Goal: Task Accomplishment & Management: Complete application form

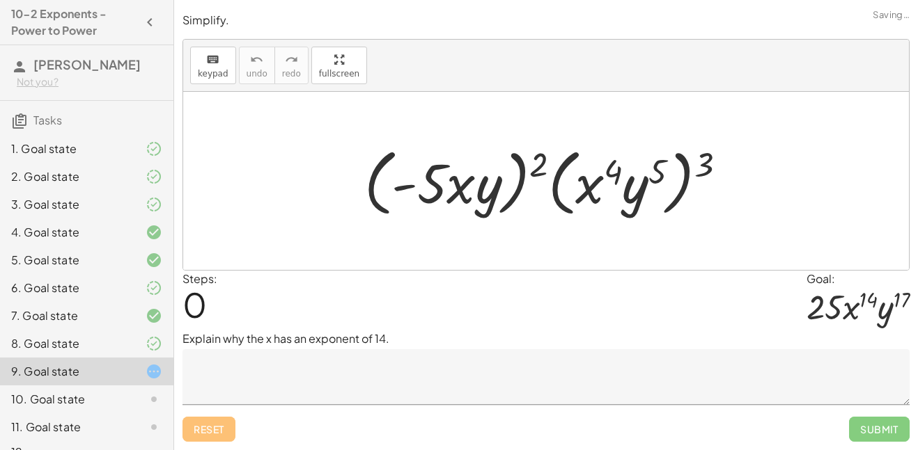
scroll to position [42, 0]
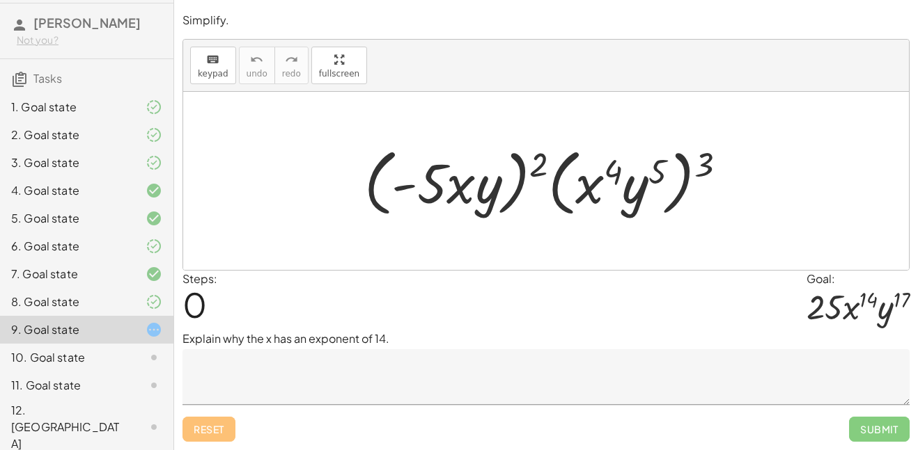
click at [350, 381] on textarea at bounding box center [545, 377] width 727 height 56
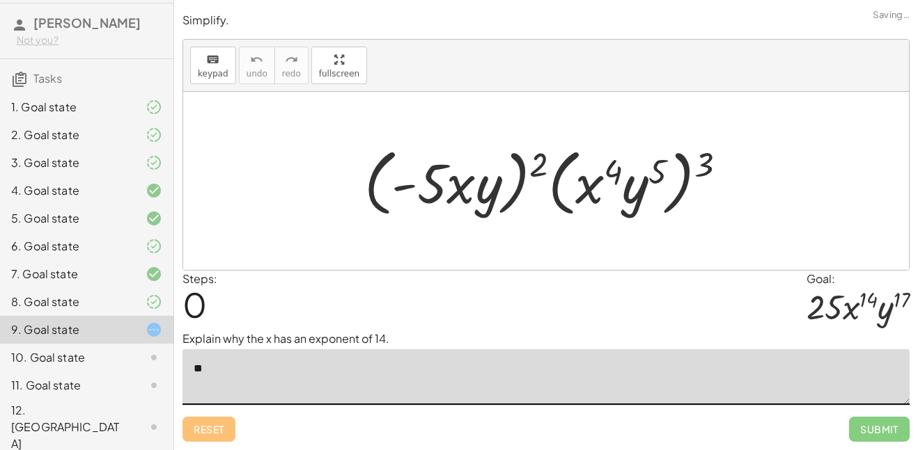
type textarea "*"
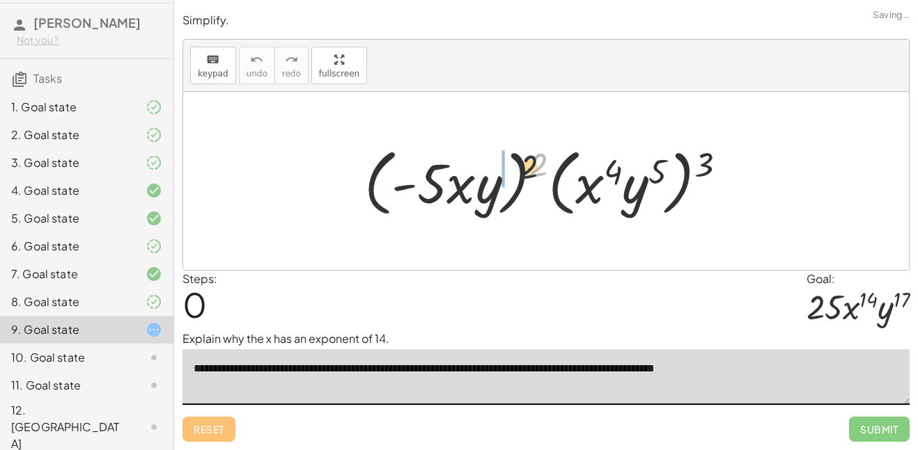
drag, startPoint x: 537, startPoint y: 166, endPoint x: 463, endPoint y: 188, distance: 76.9
click at [463, 188] on div at bounding box center [550, 181] width 387 height 80
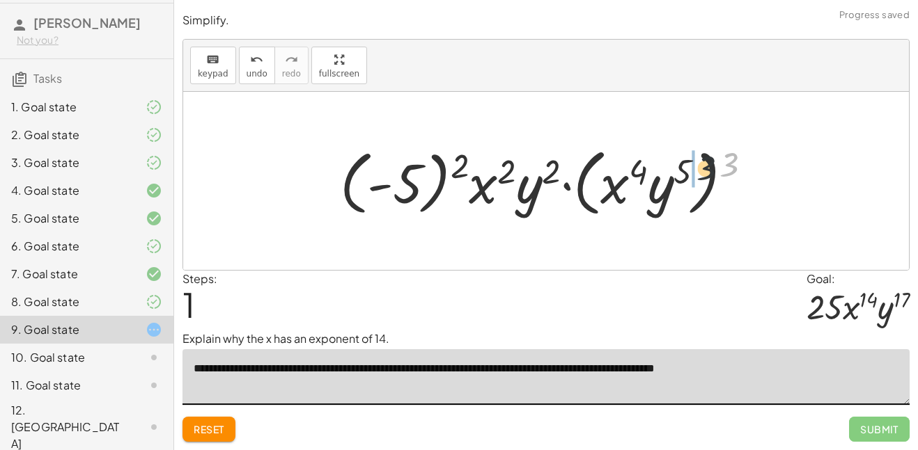
drag, startPoint x: 732, startPoint y: 170, endPoint x: 631, endPoint y: 189, distance: 102.7
click at [631, 189] on div at bounding box center [551, 181] width 437 height 80
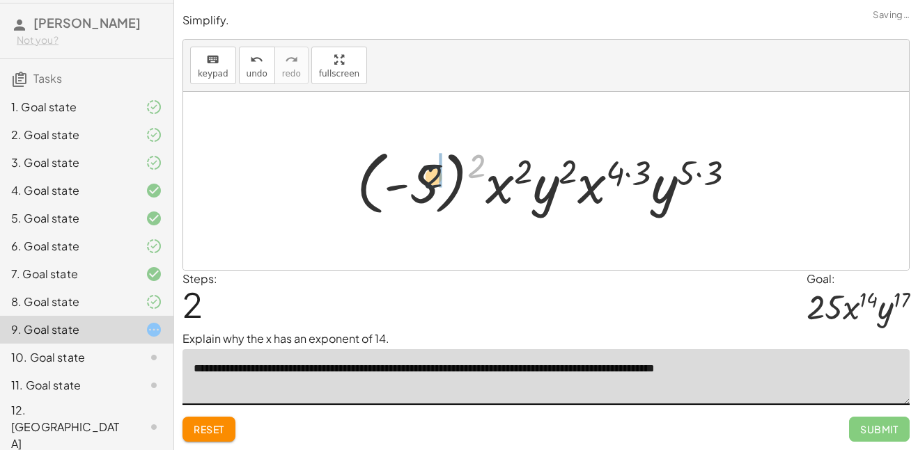
drag, startPoint x: 474, startPoint y: 164, endPoint x: 419, endPoint y: 180, distance: 57.3
click at [419, 180] on div at bounding box center [551, 181] width 404 height 77
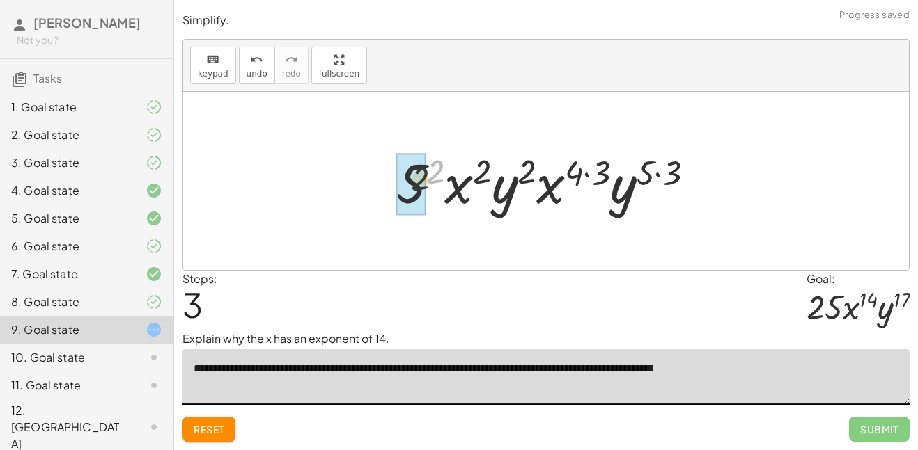
drag, startPoint x: 436, startPoint y: 170, endPoint x: 412, endPoint y: 184, distance: 28.1
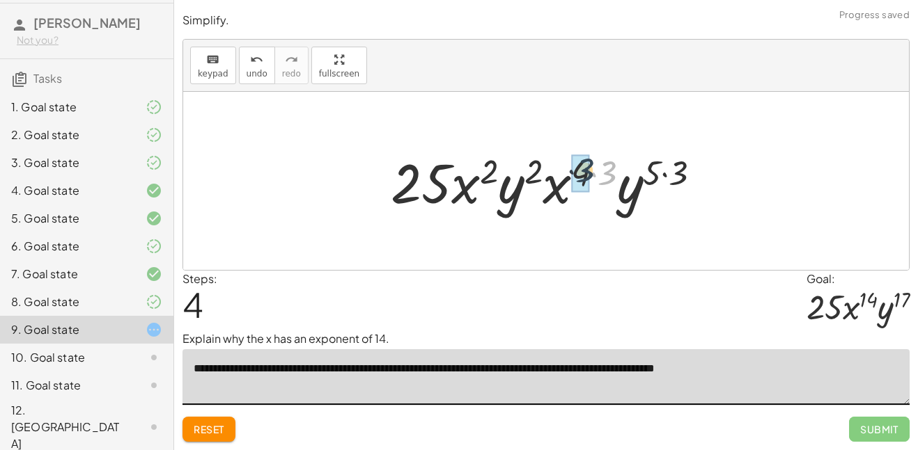
drag, startPoint x: 610, startPoint y: 176, endPoint x: 583, endPoint y: 173, distance: 26.7
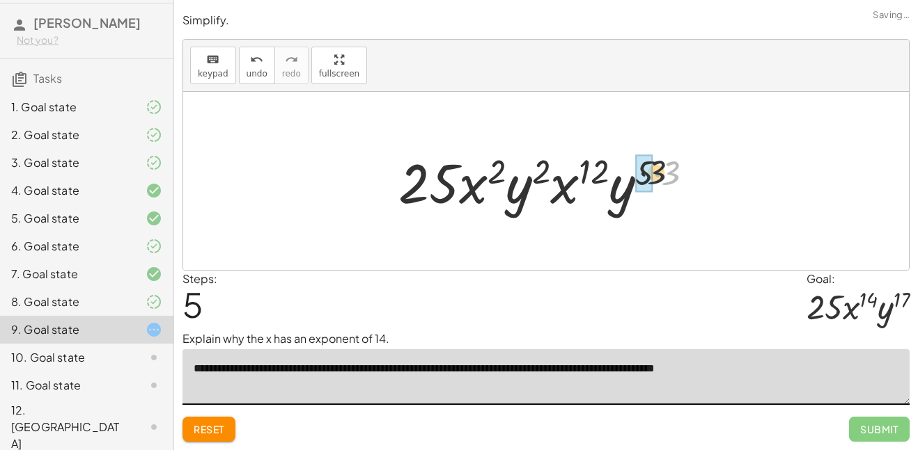
drag, startPoint x: 671, startPoint y: 178, endPoint x: 640, endPoint y: 175, distance: 30.8
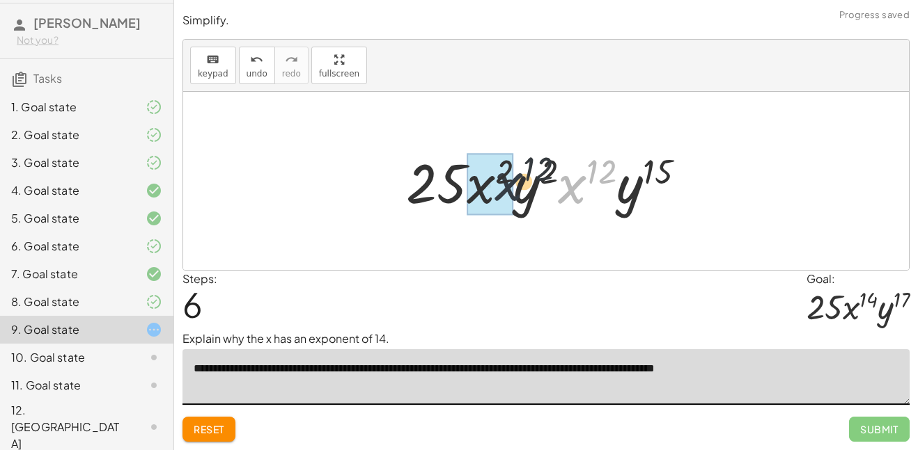
drag, startPoint x: 583, startPoint y: 179, endPoint x: 482, endPoint y: 171, distance: 101.3
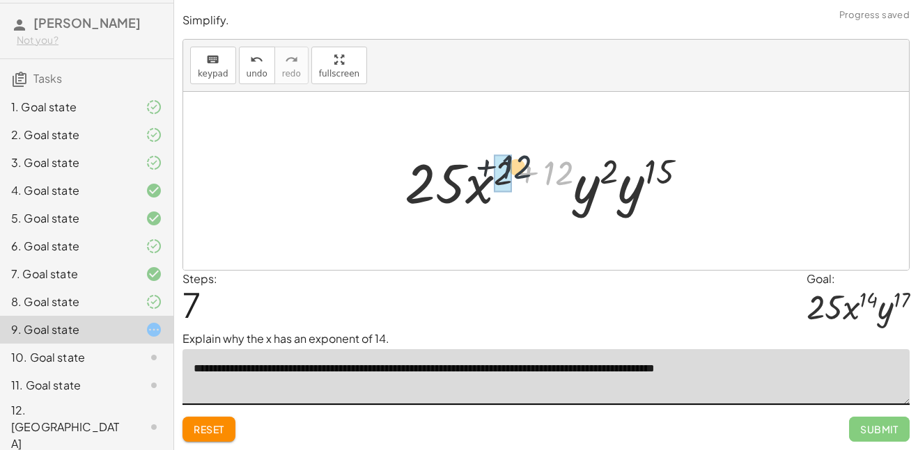
drag, startPoint x: 559, startPoint y: 175, endPoint x: 512, endPoint y: 168, distance: 47.2
click at [512, 168] on div at bounding box center [550, 181] width 307 height 72
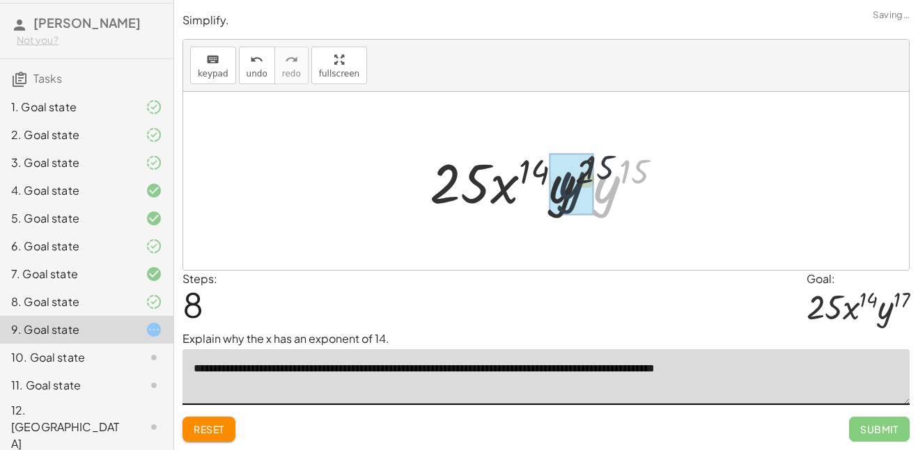
drag, startPoint x: 606, startPoint y: 191, endPoint x: 562, endPoint y: 185, distance: 45.0
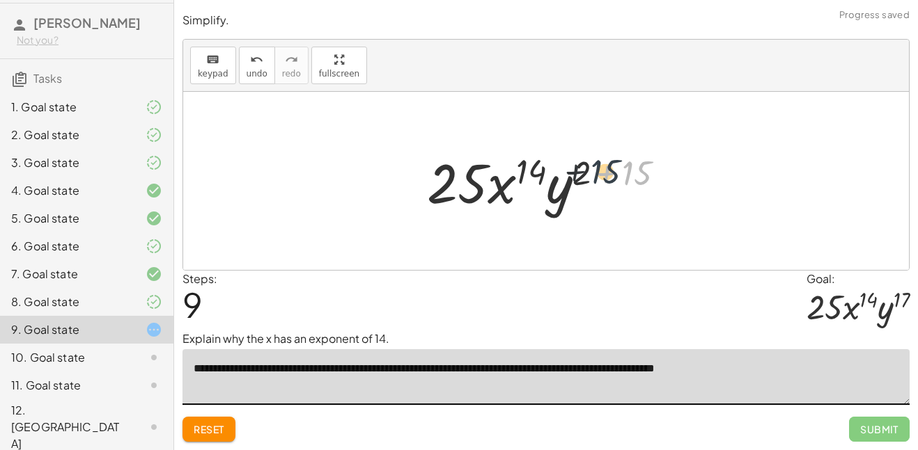
drag, startPoint x: 624, startPoint y: 180, endPoint x: 585, endPoint y: 178, distance: 39.0
click at [585, 178] on div at bounding box center [551, 181] width 262 height 72
drag, startPoint x: 642, startPoint y: 173, endPoint x: 590, endPoint y: 170, distance: 52.3
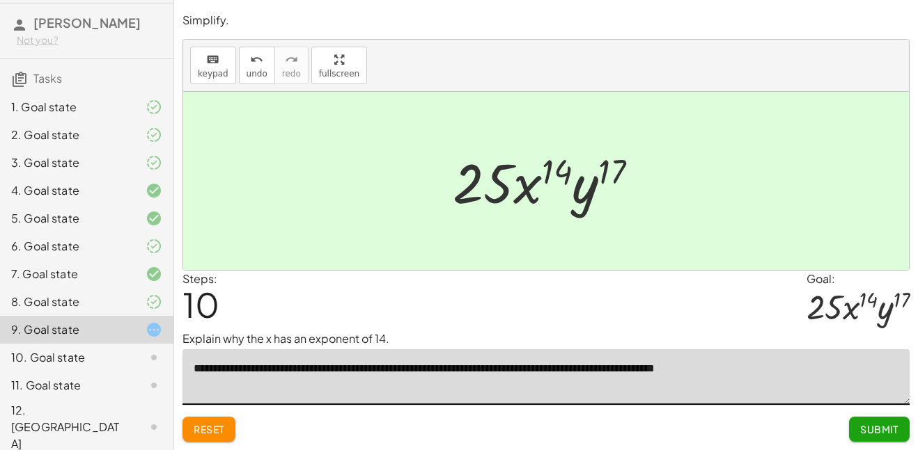
type textarea "**********"
click at [874, 430] on span "Submit" at bounding box center [879, 429] width 38 height 13
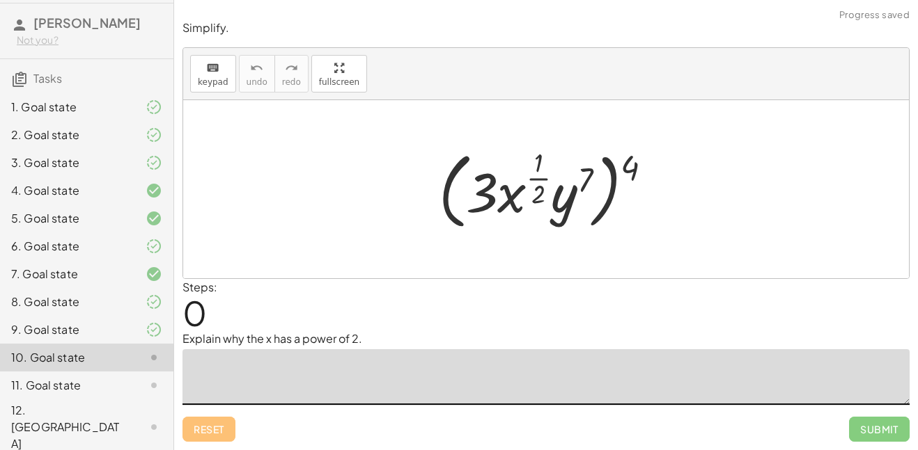
click at [323, 369] on textarea at bounding box center [545, 377] width 727 height 56
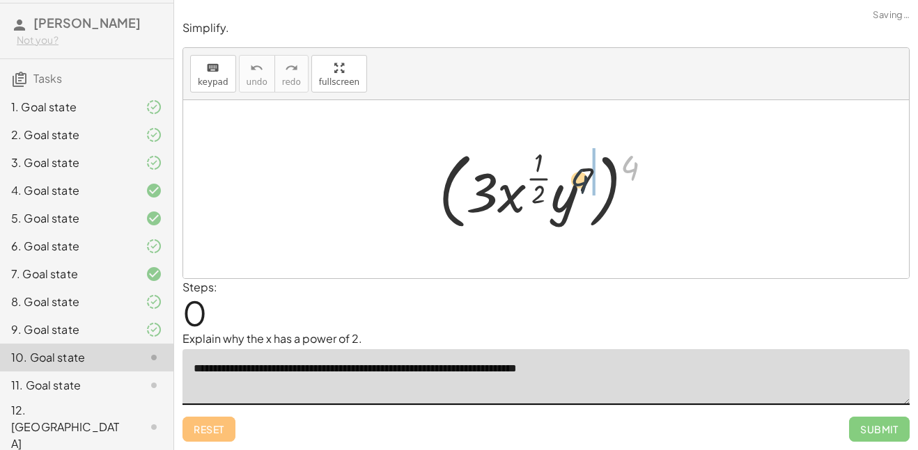
drag, startPoint x: 635, startPoint y: 159, endPoint x: 580, endPoint y: 173, distance: 56.7
click at [580, 173] on div at bounding box center [551, 189] width 238 height 90
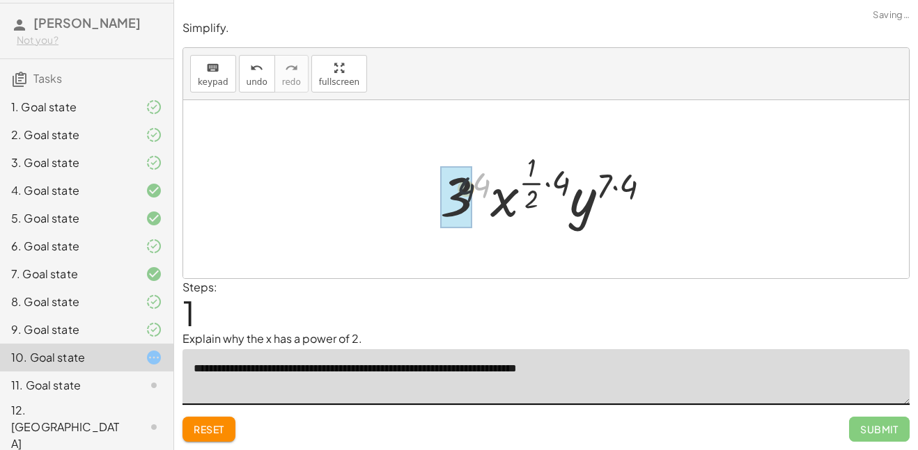
drag, startPoint x: 482, startPoint y: 187, endPoint x: 447, endPoint y: 196, distance: 36.6
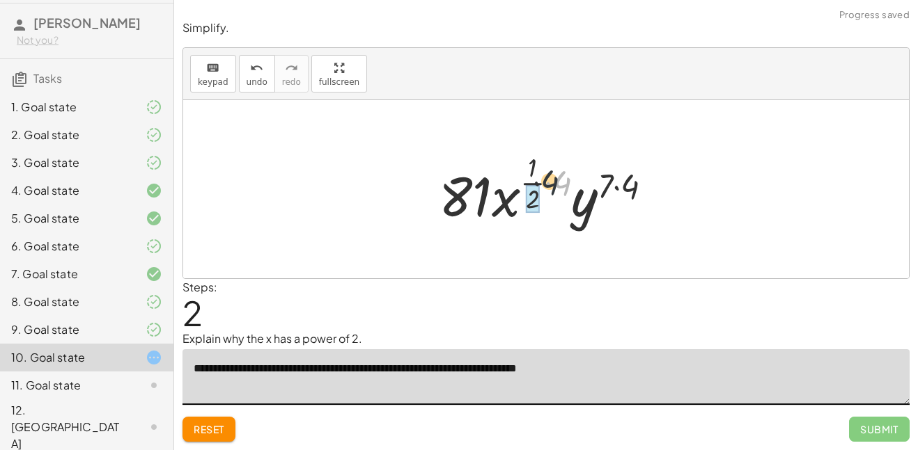
drag, startPoint x: 562, startPoint y: 185, endPoint x: 533, endPoint y: 184, distance: 29.3
click at [533, 184] on div at bounding box center [551, 189] width 239 height 82
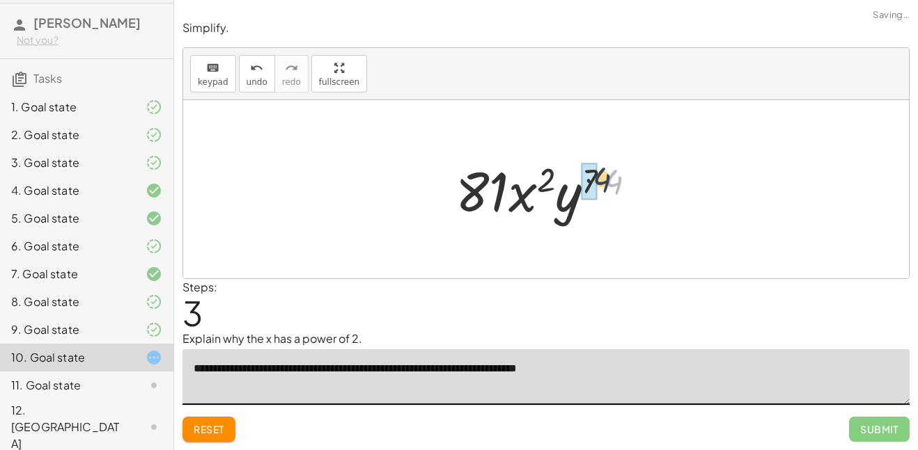
drag, startPoint x: 615, startPoint y: 182, endPoint x: 590, endPoint y: 178, distance: 24.6
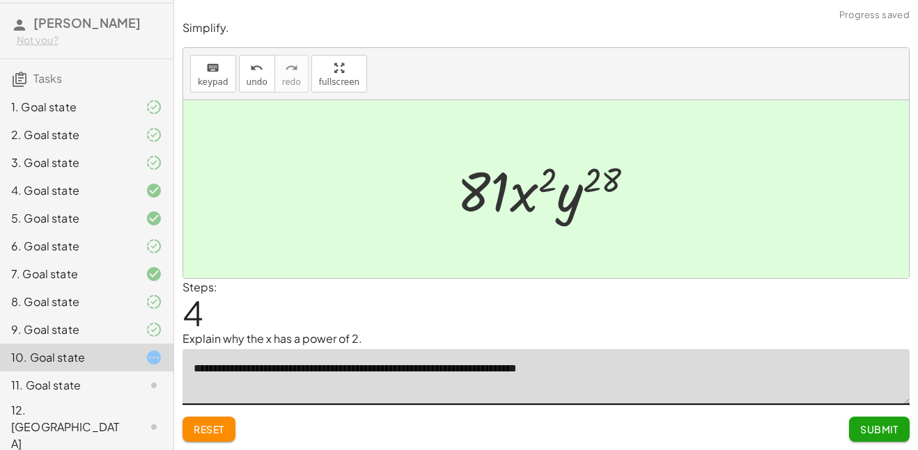
click at [633, 324] on div "Steps: 4" at bounding box center [545, 305] width 727 height 52
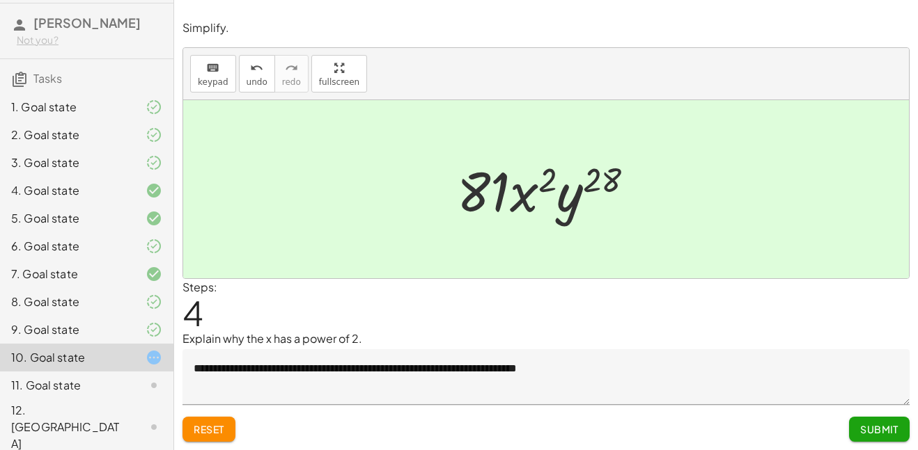
click at [385, 368] on textarea "**********" at bounding box center [545, 377] width 727 height 56
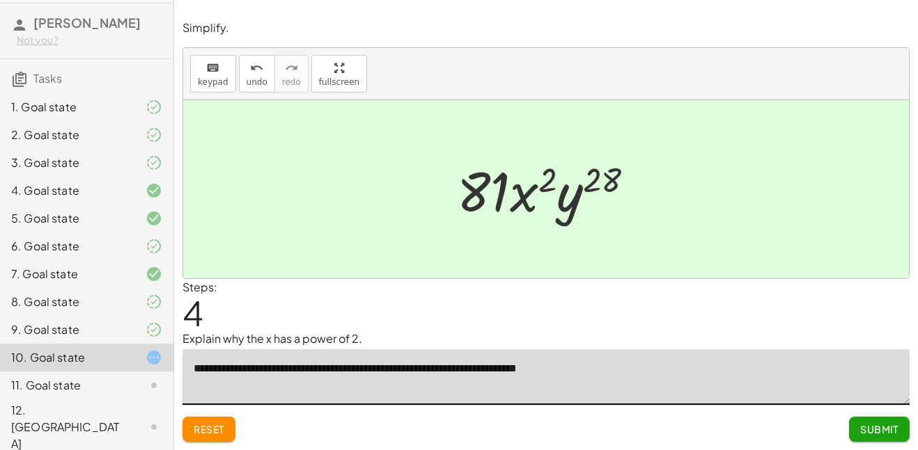
click at [385, 368] on textarea "**********" at bounding box center [545, 377] width 727 height 56
click at [381, 369] on textarea "**********" at bounding box center [545, 377] width 727 height 56
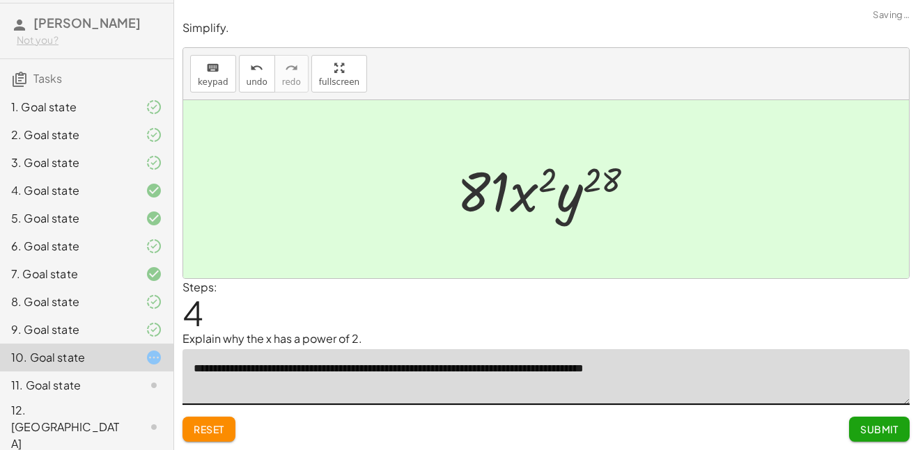
type textarea "**********"
click at [733, 377] on textarea "**********" at bounding box center [545, 377] width 727 height 56
click at [877, 427] on span "Submit" at bounding box center [879, 429] width 38 height 13
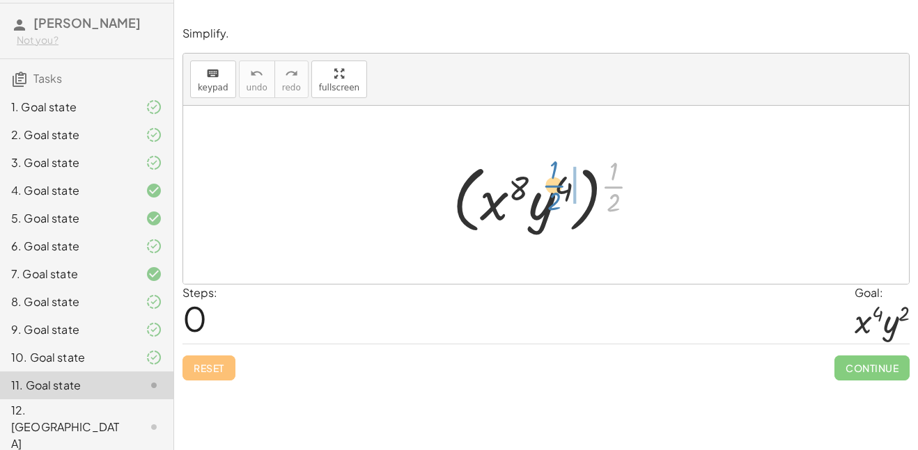
drag, startPoint x: 613, startPoint y: 191, endPoint x: 551, endPoint y: 191, distance: 62.0
click at [551, 191] on div at bounding box center [551, 195] width 211 height 86
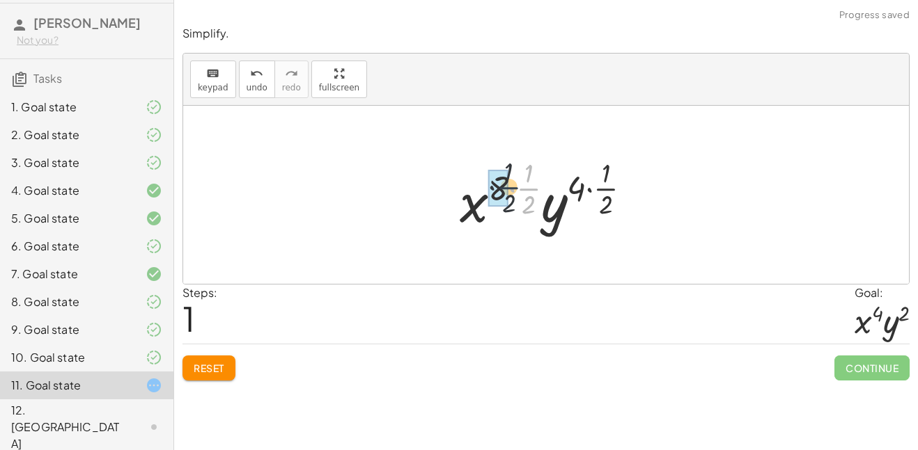
drag, startPoint x: 528, startPoint y: 186, endPoint x: 503, endPoint y: 183, distance: 25.2
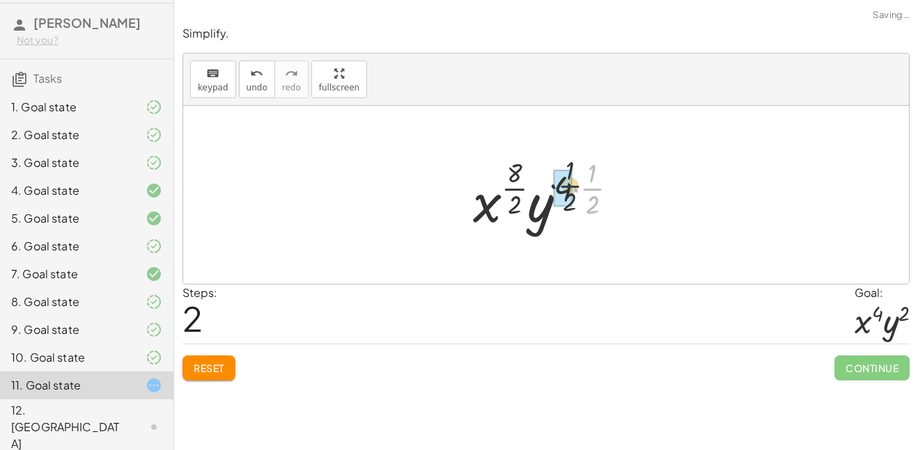
drag, startPoint x: 600, startPoint y: 194, endPoint x: 568, endPoint y: 191, distance: 32.2
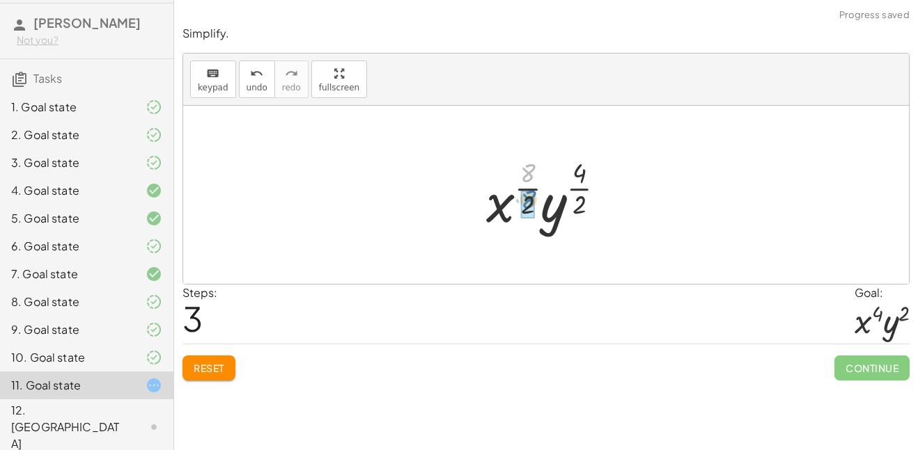
drag, startPoint x: 528, startPoint y: 177, endPoint x: 529, endPoint y: 203, distance: 26.5
drag, startPoint x: 577, startPoint y: 169, endPoint x: 582, endPoint y: 205, distance: 35.8
click at [582, 205] on div at bounding box center [551, 195] width 136 height 82
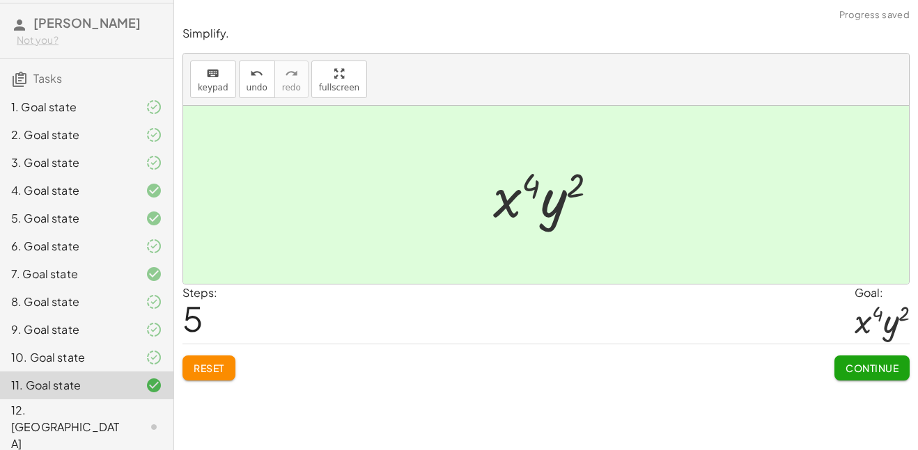
click at [847, 372] on span "Continue" at bounding box center [871, 368] width 53 height 13
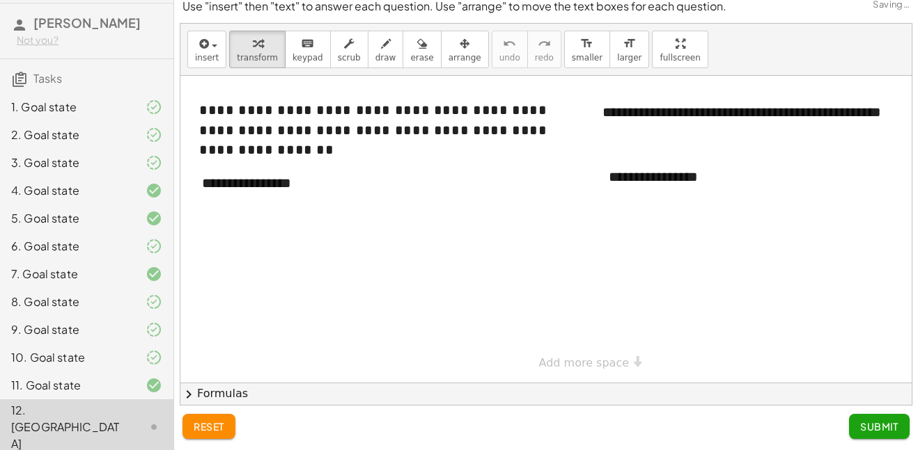
scroll to position [0, 0]
